Goal: Task Accomplishment & Management: Use online tool/utility

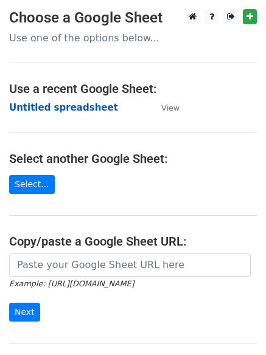
click at [92, 108] on strong "Untitled spreadsheet" at bounding box center [63, 107] width 109 height 11
click at [63, 113] on strong "Untitled spreadsheet" at bounding box center [63, 107] width 109 height 11
click at [60, 112] on strong "Untitled spreadsheet" at bounding box center [63, 107] width 109 height 11
click at [86, 109] on strong "Untitled spreadsheet" at bounding box center [63, 107] width 109 height 11
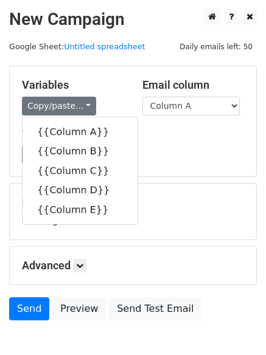
click at [160, 151] on div "Load... No templates saved Save" at bounding box center [133, 154] width 240 height 19
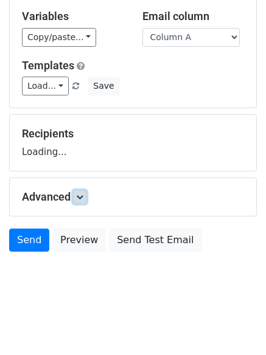
click at [81, 202] on link at bounding box center [79, 196] width 13 height 13
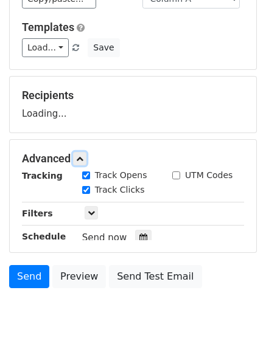
scroll to position [150, 0]
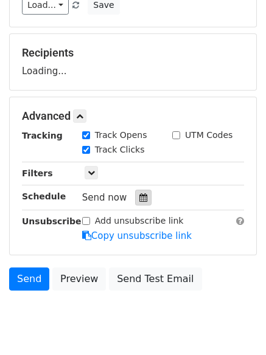
click at [139, 198] on icon at bounding box center [143, 197] width 8 height 9
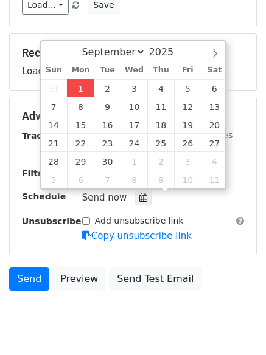
type input "2025-09-01 14:28"
type input "02"
type input "28"
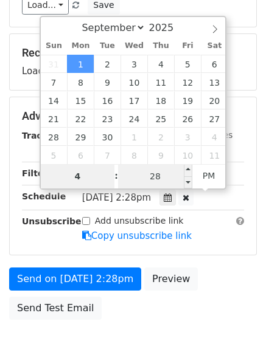
type input "4"
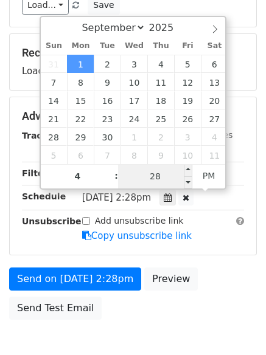
type input "2025-09-01 16:28"
type input "04"
click at [158, 184] on input "28" at bounding box center [155, 176] width 74 height 24
type input "0"
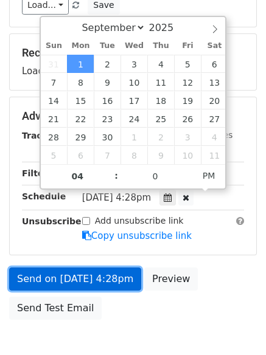
type input "2025-09-01 16:00"
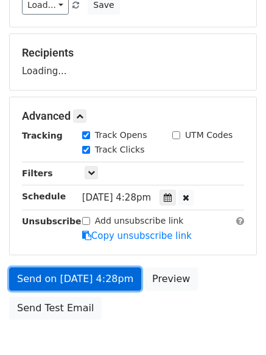
click at [107, 278] on link "Send on Sep 1 at 4:28pm" at bounding box center [75, 278] width 132 height 23
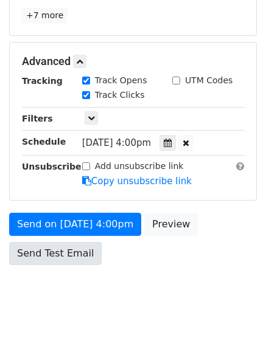
scroll to position [266, 0]
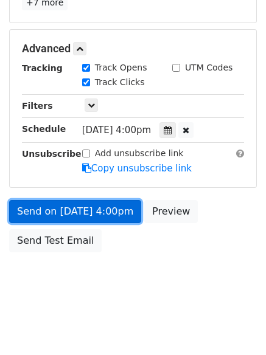
click at [99, 213] on link "Send on Sep 1 at 4:00pm" at bounding box center [75, 211] width 132 height 23
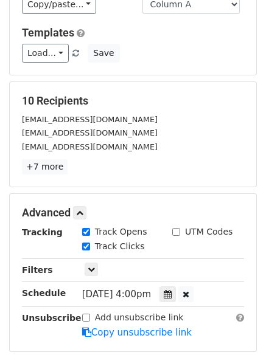
scroll to position [205, 0]
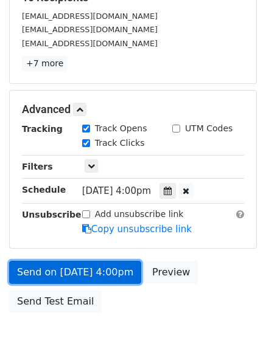
click at [94, 274] on link "Send on Sep 1 at 4:00pm" at bounding box center [75, 272] width 132 height 23
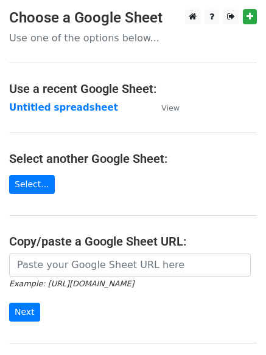
click at [72, 223] on main "Choose a Google Sheet Use one of the options below... Use a recent Google Sheet…" at bounding box center [133, 197] width 266 height 377
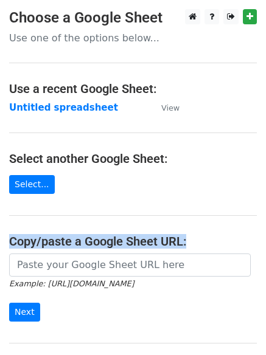
click at [72, 223] on main "Choose a Google Sheet Use one of the options below... Use a recent Google Sheet…" at bounding box center [133, 197] width 266 height 377
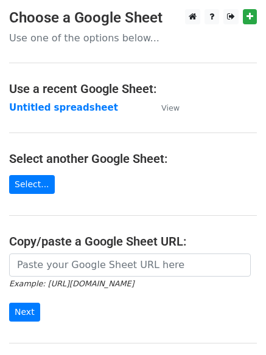
click at [103, 192] on main "Choose a Google Sheet Use one of the options below... Use a recent Google Sheet…" at bounding box center [133, 197] width 266 height 377
click at [97, 111] on strong "Untitled spreadsheet" at bounding box center [63, 107] width 109 height 11
click at [204, 122] on main "Choose a Google Sheet Use one of the options below... Use a recent Google Sheet…" at bounding box center [133, 197] width 266 height 377
click at [84, 110] on strong "Untitled spreadsheet" at bounding box center [63, 107] width 109 height 11
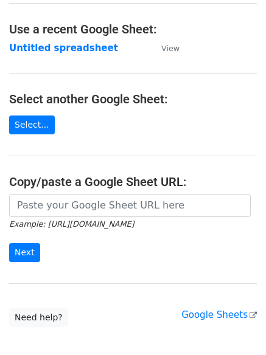
scroll to position [129, 0]
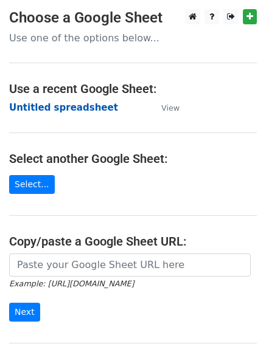
click at [72, 113] on strong "Untitled spreadsheet" at bounding box center [63, 107] width 109 height 11
click at [87, 108] on strong "Untitled spreadsheet" at bounding box center [63, 107] width 109 height 11
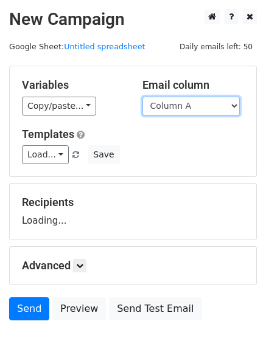
click at [205, 112] on select "Column A Column B Column C Column D Column E" at bounding box center [190, 106] width 97 height 19
select select "Column B"
click at [142, 97] on select "Column A Column B Column C Column D Column E" at bounding box center [190, 106] width 97 height 19
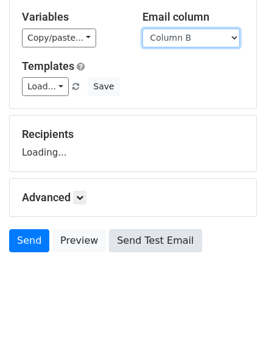
scroll to position [69, 0]
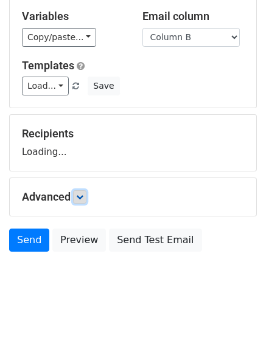
click at [78, 200] on link at bounding box center [79, 196] width 13 height 13
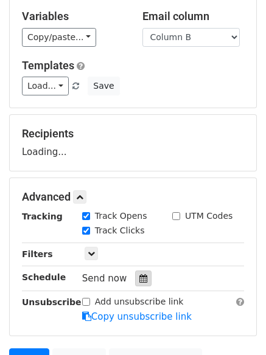
click at [140, 281] on icon at bounding box center [143, 278] width 8 height 9
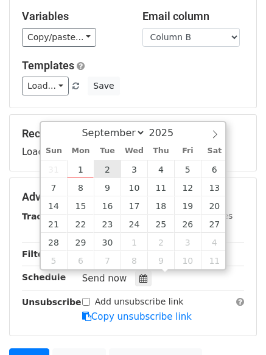
type input "2025-09-02 12:00"
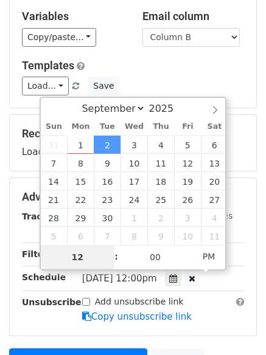
type input "5"
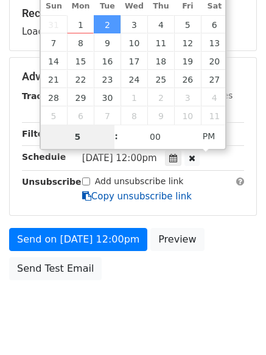
scroll to position [190, 0]
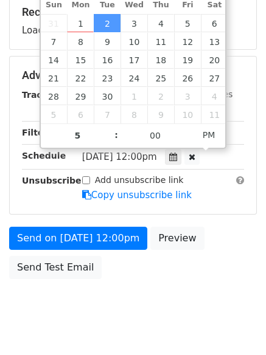
type input "2025-09-02 17:00"
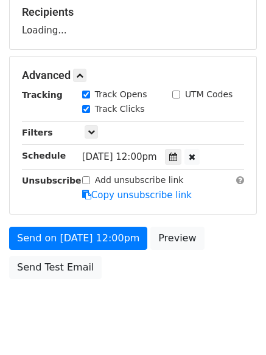
click at [165, 302] on body "New Campaign Daily emails left: 50 Google Sheet: Untitled spreadsheet Variables…" at bounding box center [133, 76] width 266 height 515
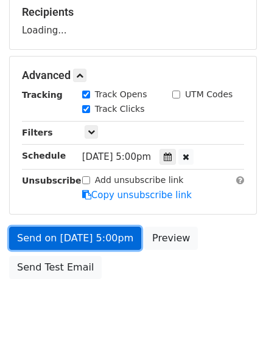
click at [93, 237] on link "Send on Sep 2 at 5:00pm" at bounding box center [75, 238] width 132 height 23
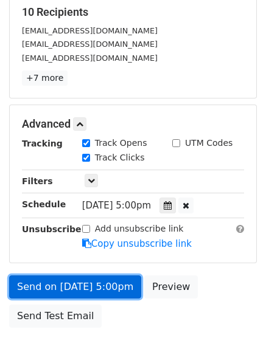
click at [89, 284] on link "Send on Sep 2 at 5:00pm" at bounding box center [75, 286] width 132 height 23
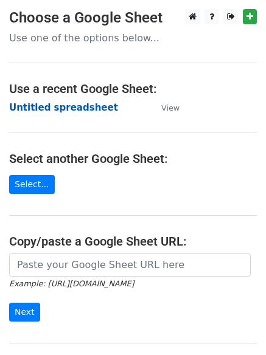
click at [86, 104] on strong "Untitled spreadsheet" at bounding box center [63, 107] width 109 height 11
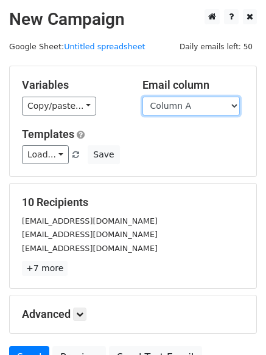
click at [193, 112] on select "Column A Column B Column C Column D Column E" at bounding box center [190, 106] width 97 height 19
select select "Column C"
click at [142, 97] on select "Column A Column B Column C Column D Column E" at bounding box center [190, 106] width 97 height 19
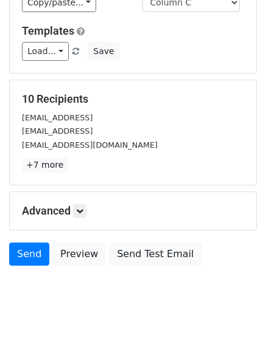
scroll to position [117, 0]
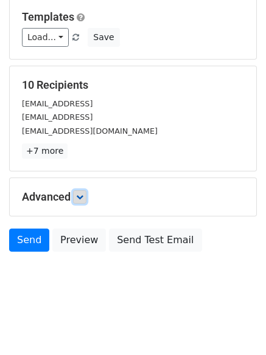
click at [79, 195] on icon at bounding box center [79, 196] width 7 height 7
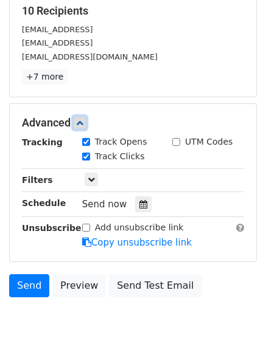
scroll to position [236, 0]
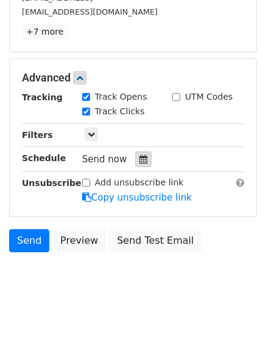
click at [139, 162] on icon at bounding box center [143, 159] width 8 height 9
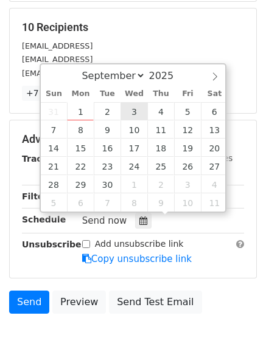
scroll to position [176, 0]
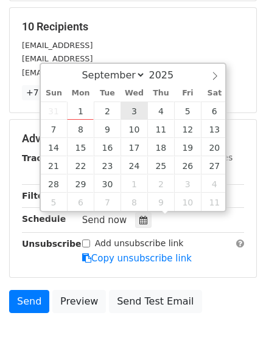
type input "2025-09-03 12:00"
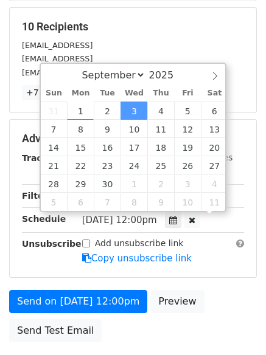
scroll to position [1, 0]
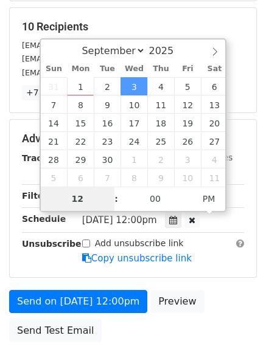
type input "6"
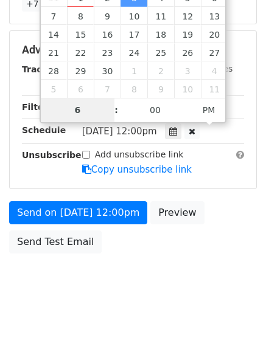
scroll to position [266, 0]
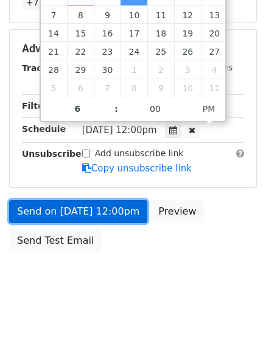
type input "2025-09-03 18:00"
click at [118, 215] on link "Send on Sep 3 at 12:00pm" at bounding box center [78, 211] width 138 height 23
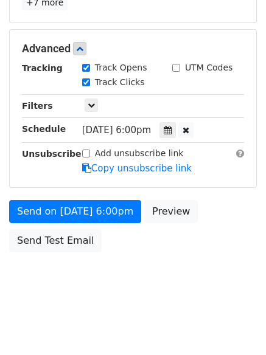
scroll to position [217, 0]
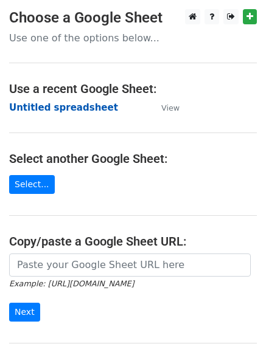
click at [72, 107] on strong "Untitled spreadsheet" at bounding box center [63, 107] width 109 height 11
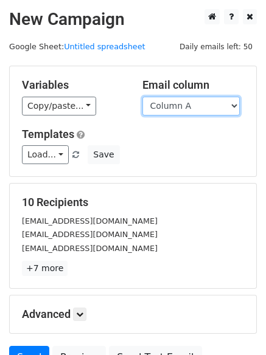
click at [194, 112] on select "Column A Column B Column C Column D Column E" at bounding box center [190, 106] width 97 height 19
click at [193, 110] on select "Column A Column B Column C Column D Column E" at bounding box center [190, 106] width 97 height 19
select select "Column D"
click at [142, 97] on select "Column A Column B Column C Column D Column E" at bounding box center [190, 106] width 97 height 19
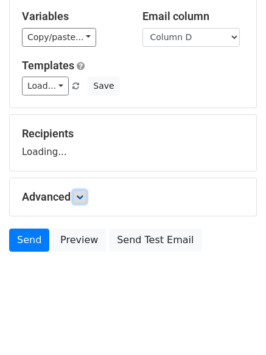
click at [81, 199] on icon at bounding box center [79, 196] width 7 height 7
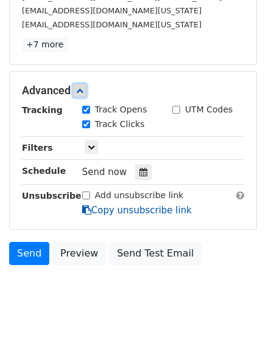
scroll to position [236, 0]
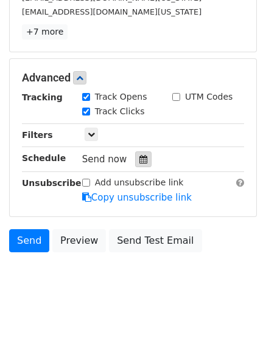
click at [140, 162] on icon at bounding box center [143, 159] width 8 height 9
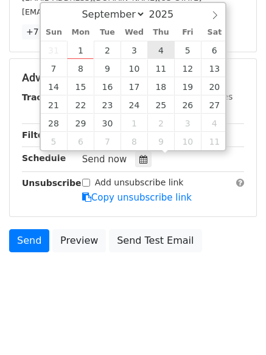
type input "2025-09-04 12:00"
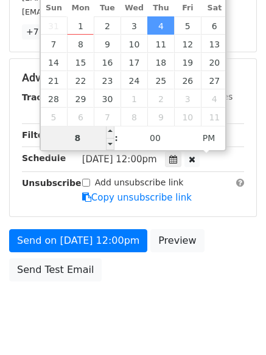
click at [89, 139] on input "8" at bounding box center [78, 138] width 74 height 24
type input "7"
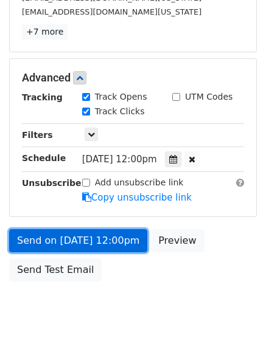
type input "2025-09-04 19:00"
click at [112, 232] on link "Send on Sep 4 at 12:00pm" at bounding box center [78, 240] width 138 height 23
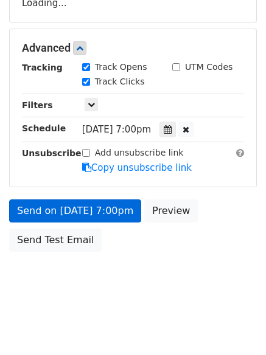
scroll to position [217, 0]
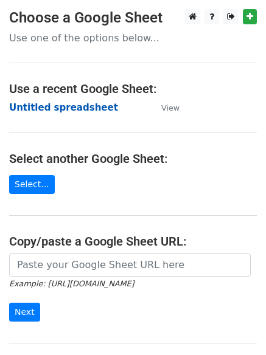
click at [86, 111] on strong "Untitled spreadsheet" at bounding box center [63, 107] width 109 height 11
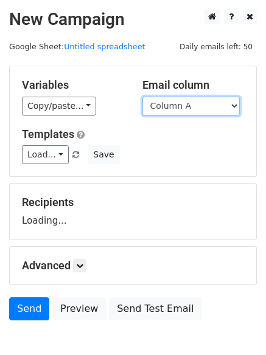
click at [208, 108] on select "Column A Column B Column C Column D Column E" at bounding box center [190, 106] width 97 height 19
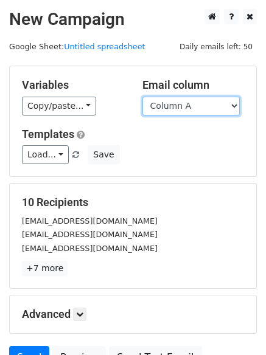
click at [199, 106] on select "Column A Column B Column C Column D Column E" at bounding box center [190, 106] width 97 height 19
select select "Column E"
click at [142, 97] on select "Column A Column B Column C Column D Column E" at bounding box center [190, 106] width 97 height 19
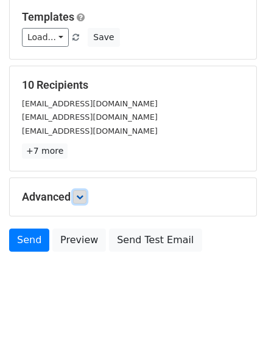
click at [77, 198] on link at bounding box center [79, 196] width 13 height 13
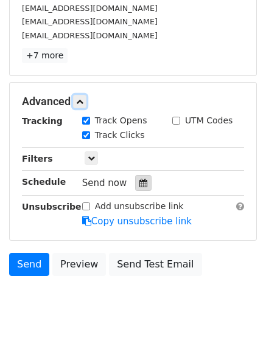
scroll to position [216, 0]
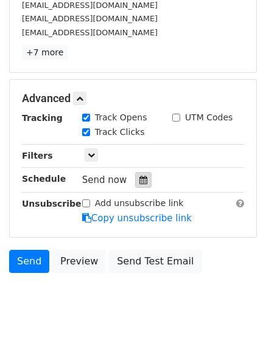
click at [135, 174] on div at bounding box center [143, 180] width 16 height 16
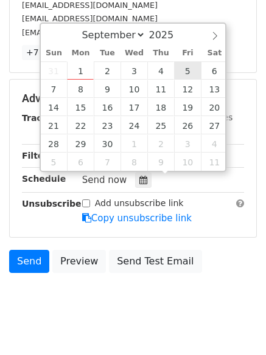
type input "[DATE] 12:00"
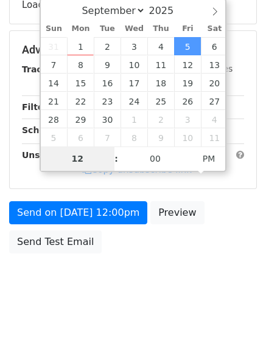
type input "8"
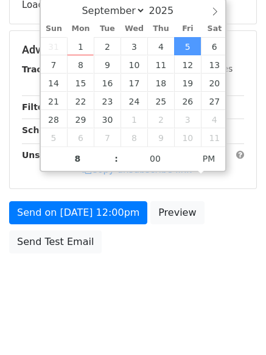
type input "[DATE] 20:00"
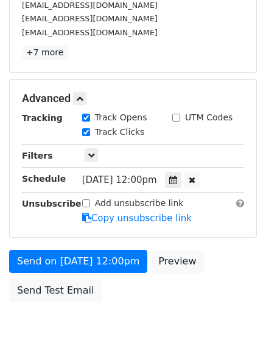
click at [161, 274] on div "Send on [DATE] 12:00pm Preview Send Test Email" at bounding box center [133, 279] width 266 height 58
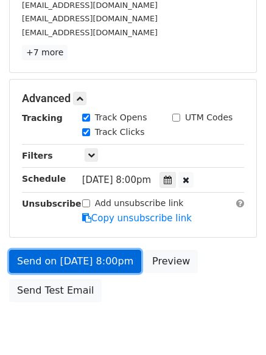
click at [106, 261] on link "Send on [DATE] 8:00pm" at bounding box center [75, 261] width 132 height 23
